Goal: Check status: Check status

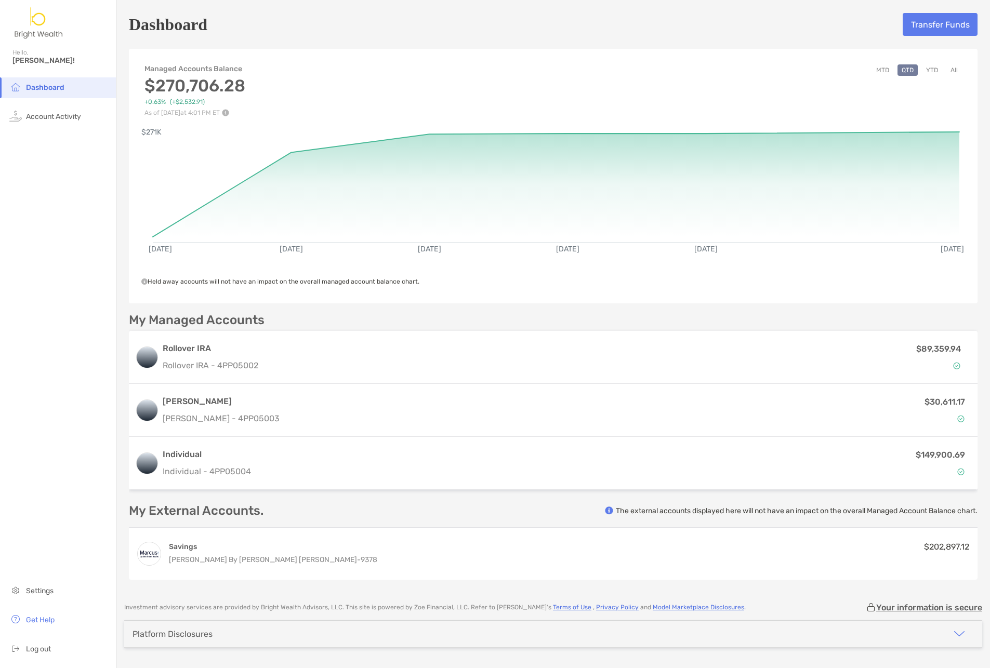
click at [872, 70] on button "MTD" at bounding box center [882, 69] width 21 height 11
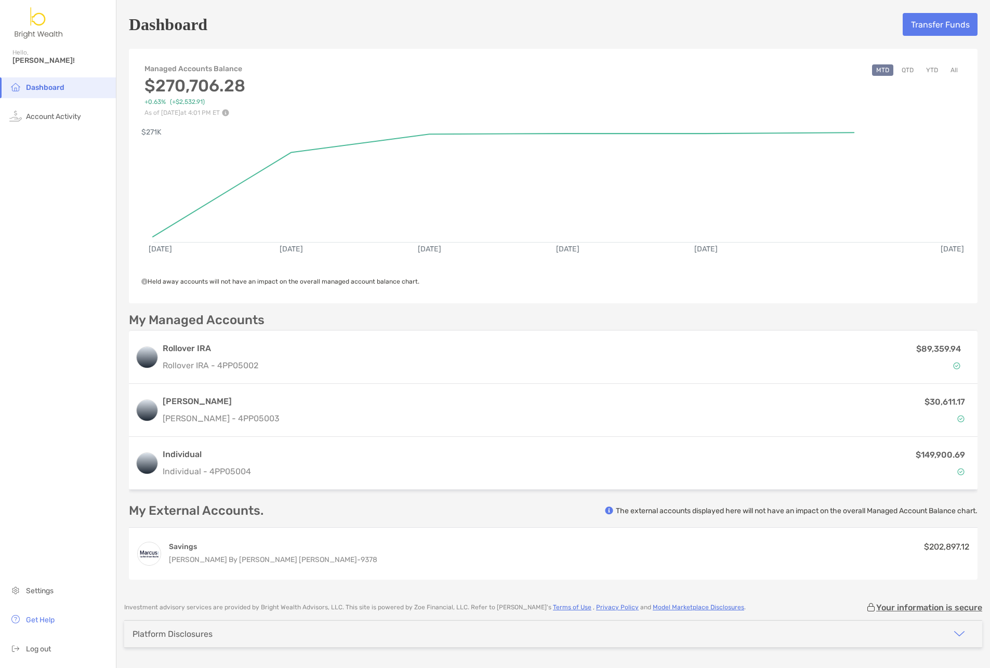
click at [946, 73] on button "All" at bounding box center [954, 69] width 16 height 11
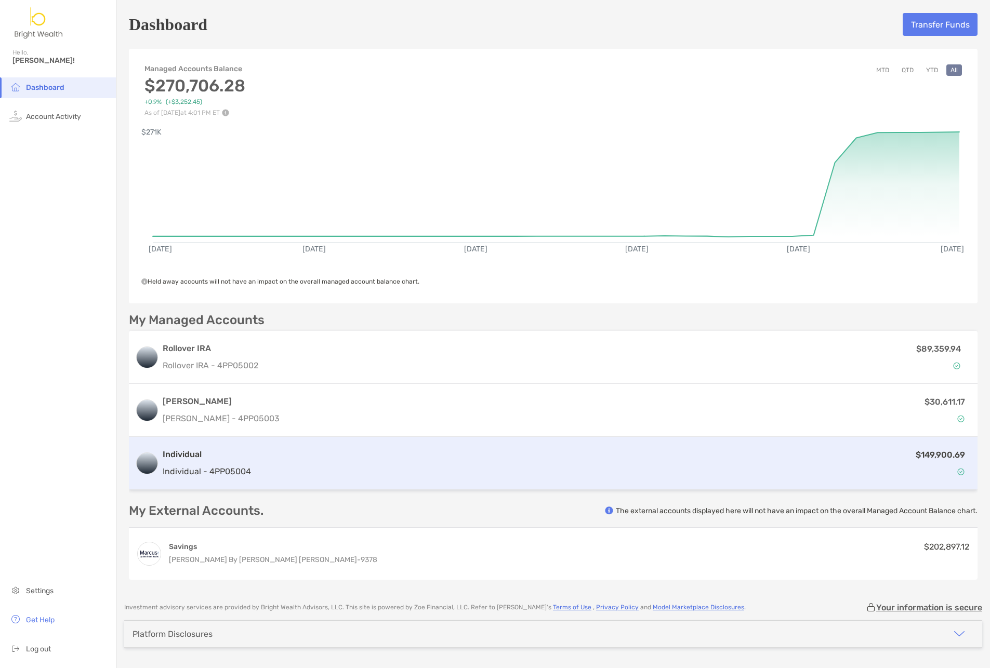
click at [798, 454] on div "$149,900.69" at bounding box center [613, 463] width 716 height 30
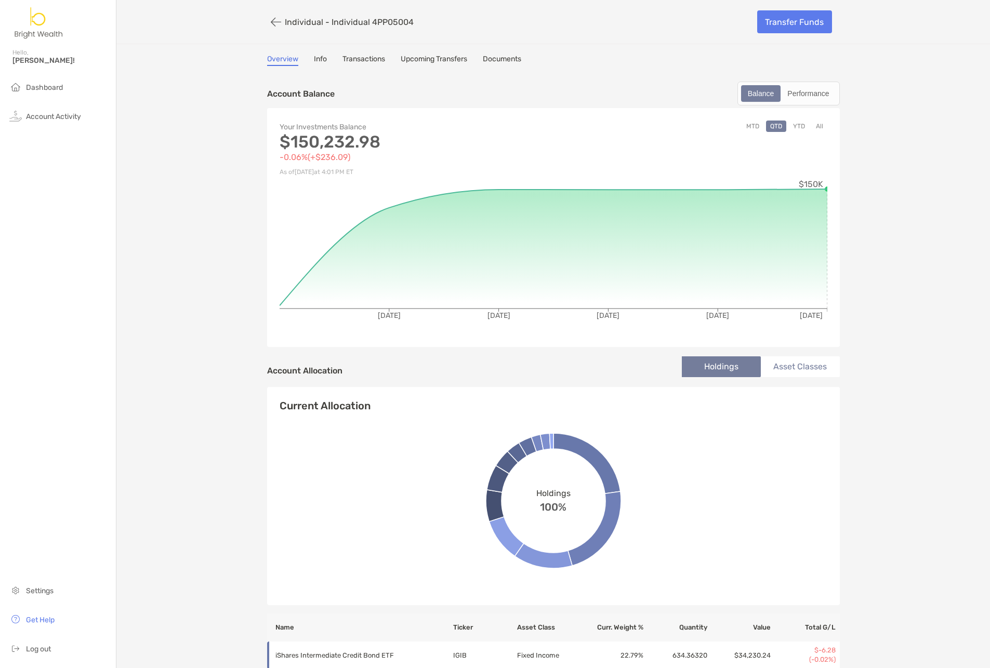
click at [751, 116] on div "Your Investments Balance $150,232.98 -0.06% ( +$236.09 ) As of [DATE] 4:01 PM E…" at bounding box center [553, 227] width 573 height 239
click at [752, 122] on button "MTD" at bounding box center [752, 126] width 21 height 11
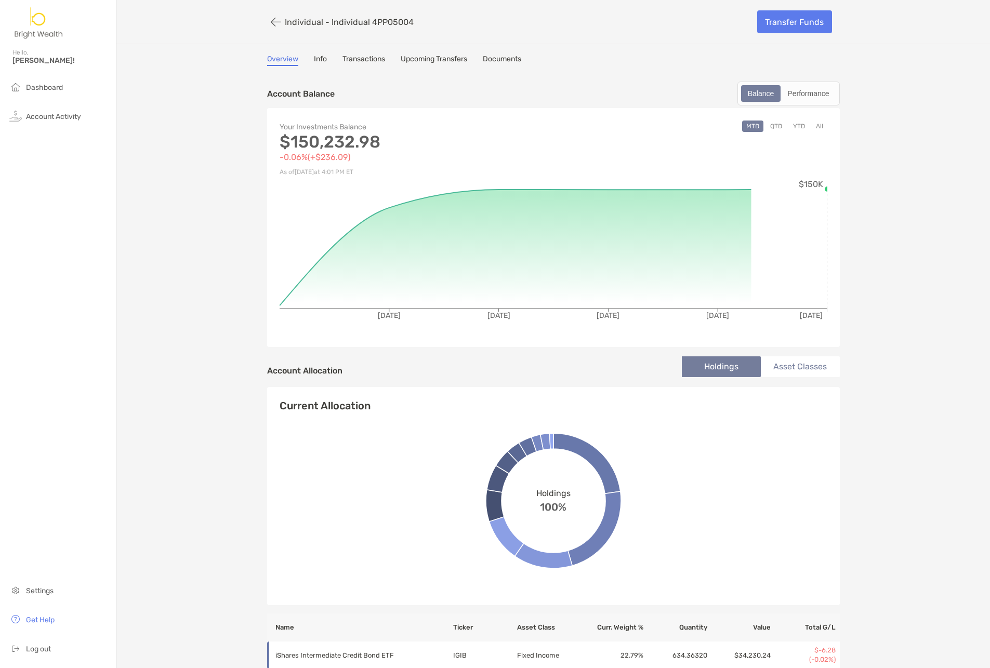
click at [761, 99] on div "Balance" at bounding box center [761, 93] width 38 height 15
click at [821, 96] on div "Performance" at bounding box center [808, 93] width 53 height 15
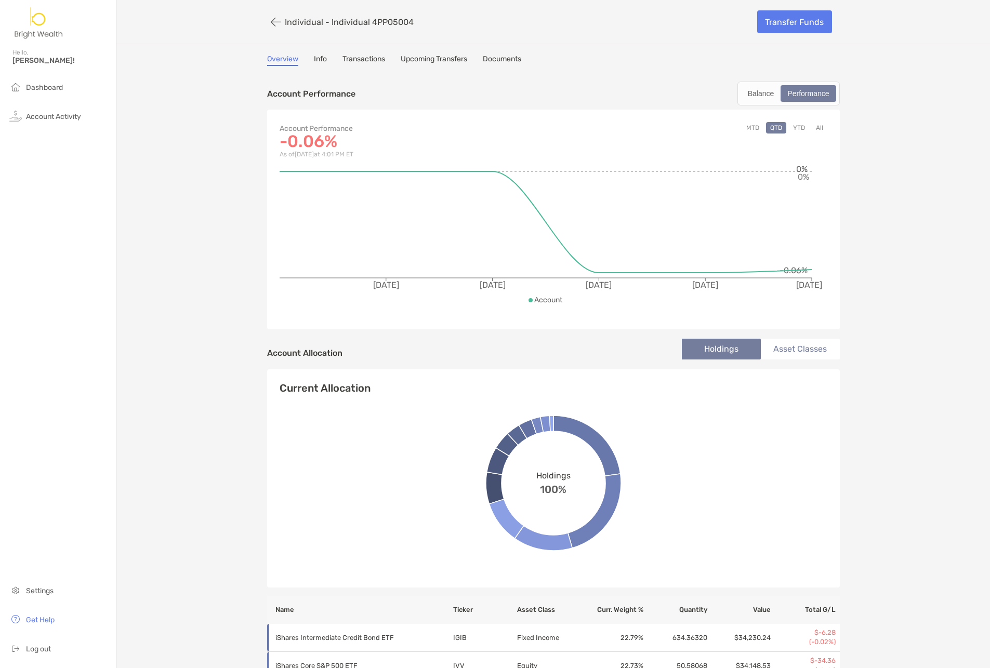
click at [754, 127] on button "MTD" at bounding box center [752, 127] width 21 height 11
click at [815, 128] on button "All" at bounding box center [820, 127] width 16 height 11
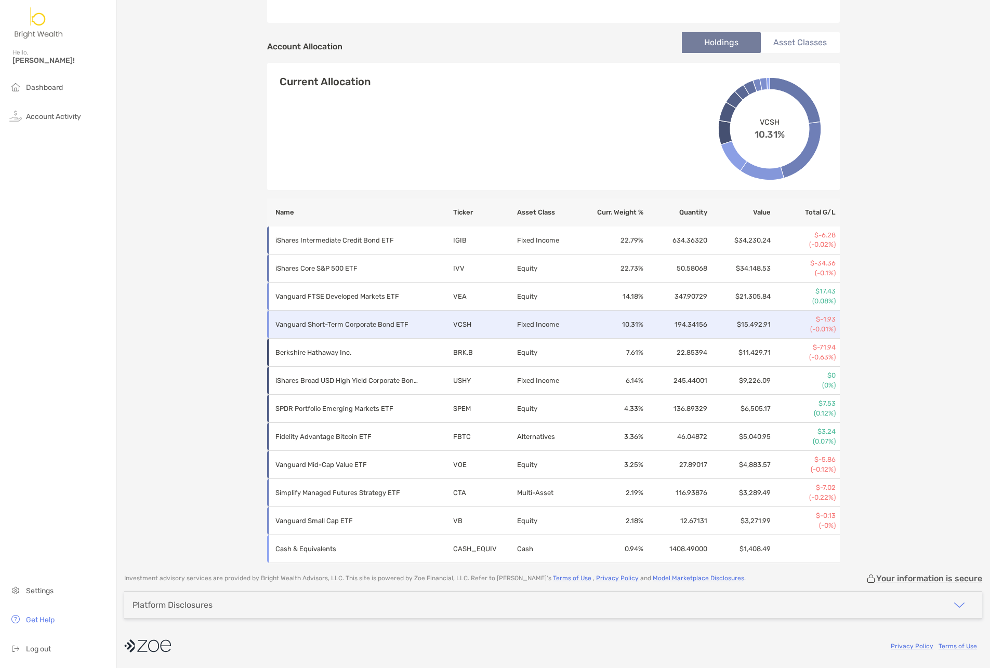
scroll to position [307, 0]
